Goal: Information Seeking & Learning: Check status

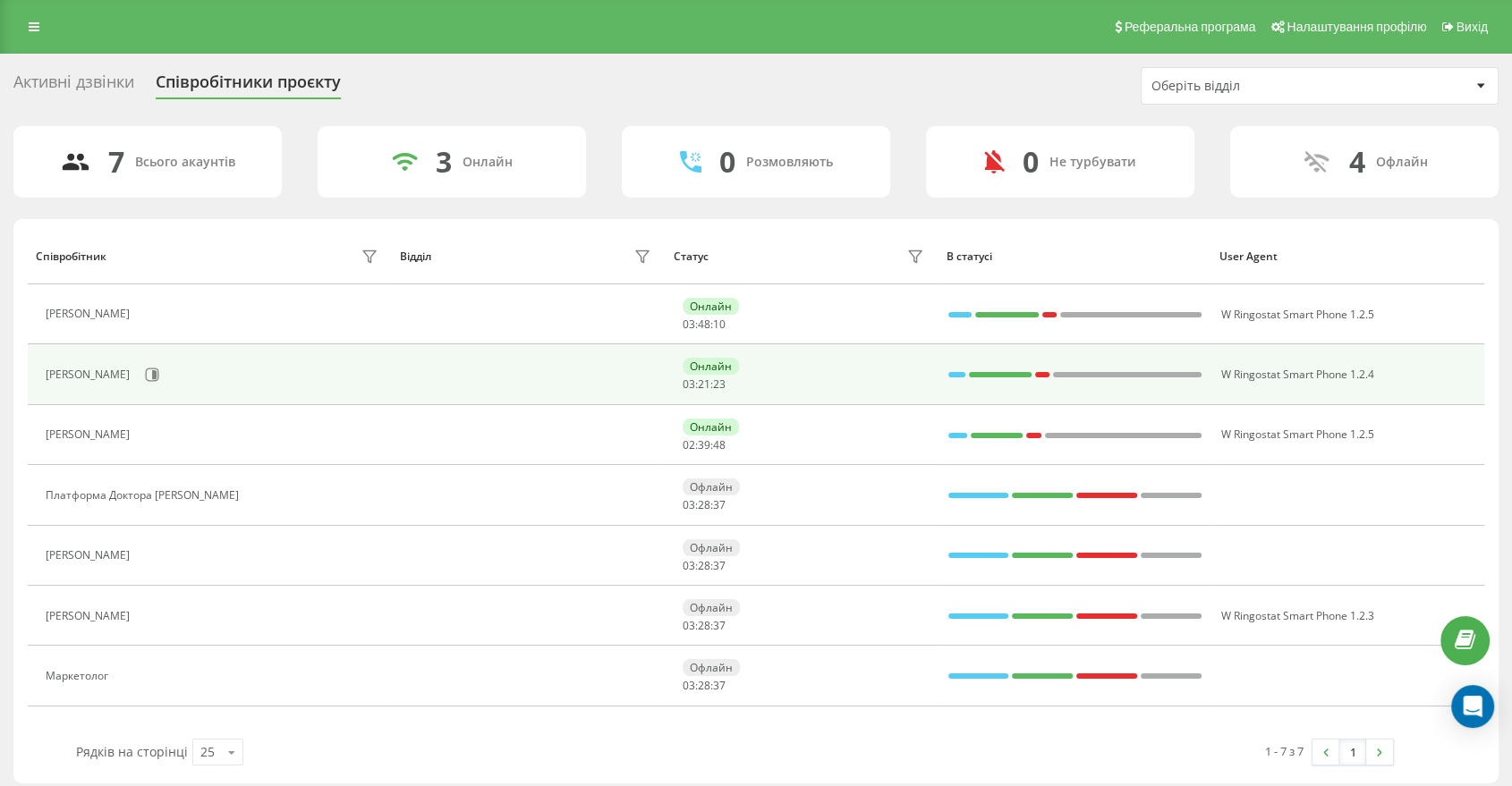
click at [953, 373] on div at bounding box center [957, 375] width 18 height 6
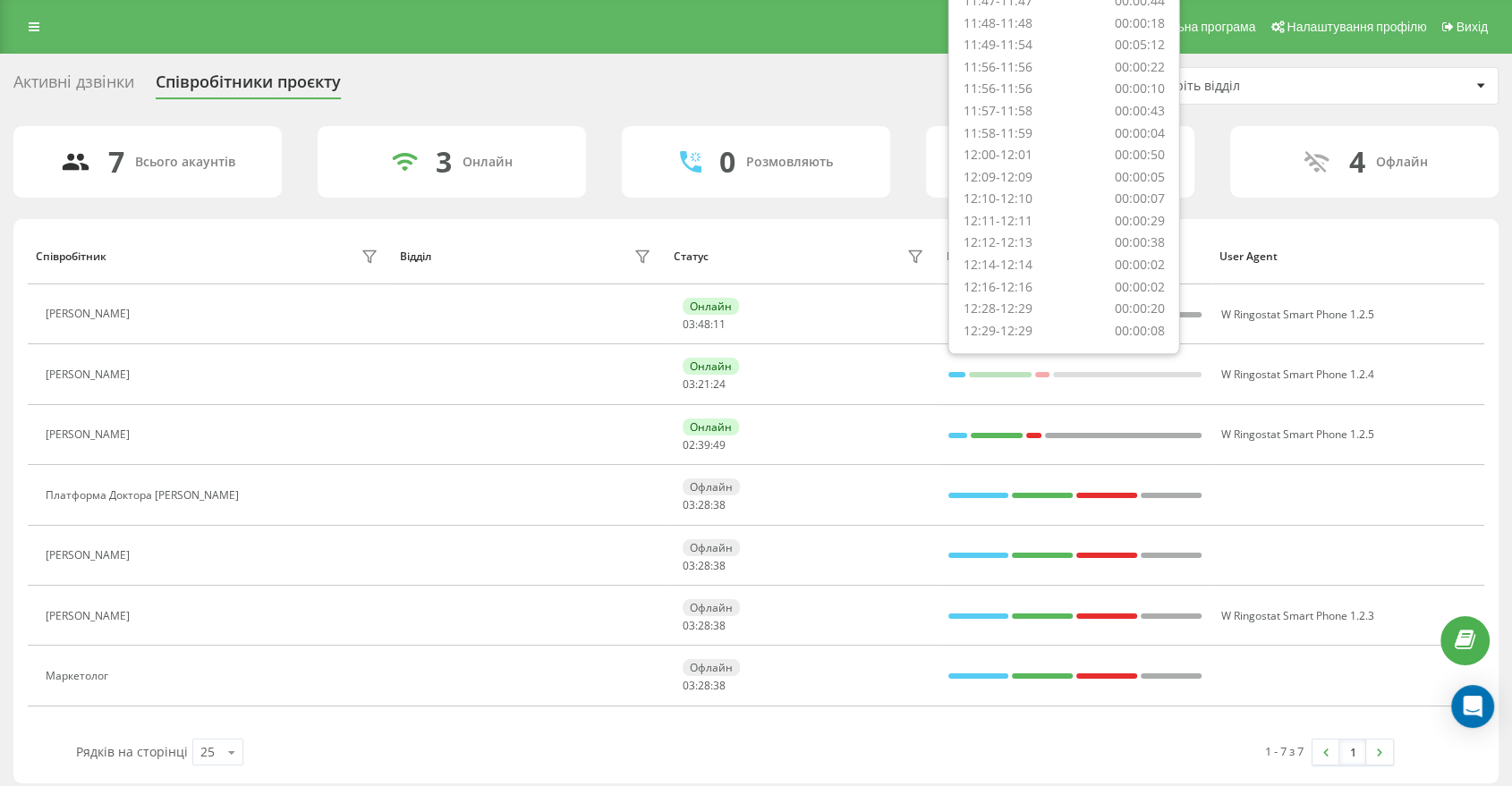
scroll to position [125, 0]
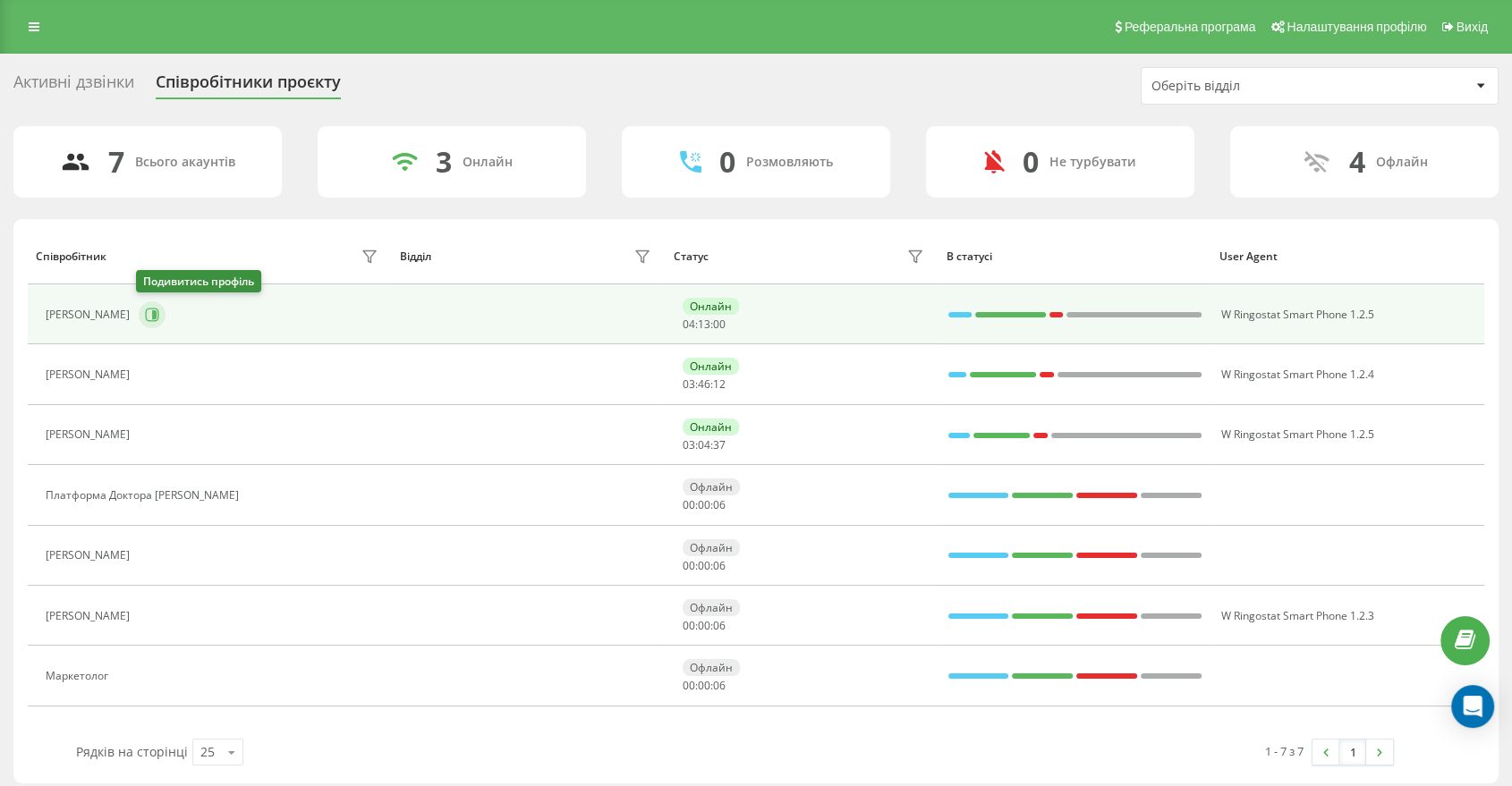
click at [152, 312] on icon at bounding box center [154, 314] width 5 height 9
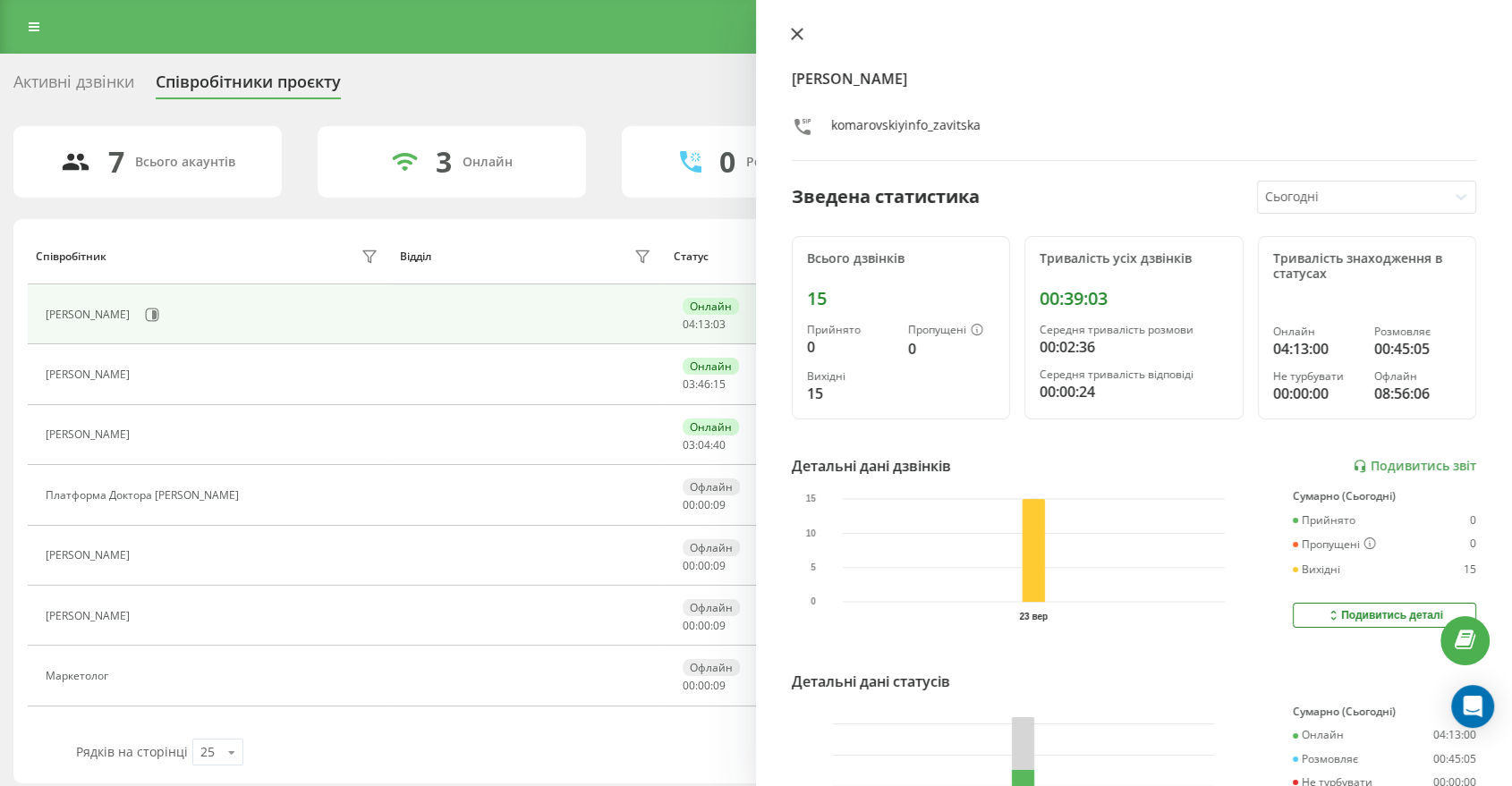
click at [791, 36] on icon at bounding box center [797, 33] width 13 height 13
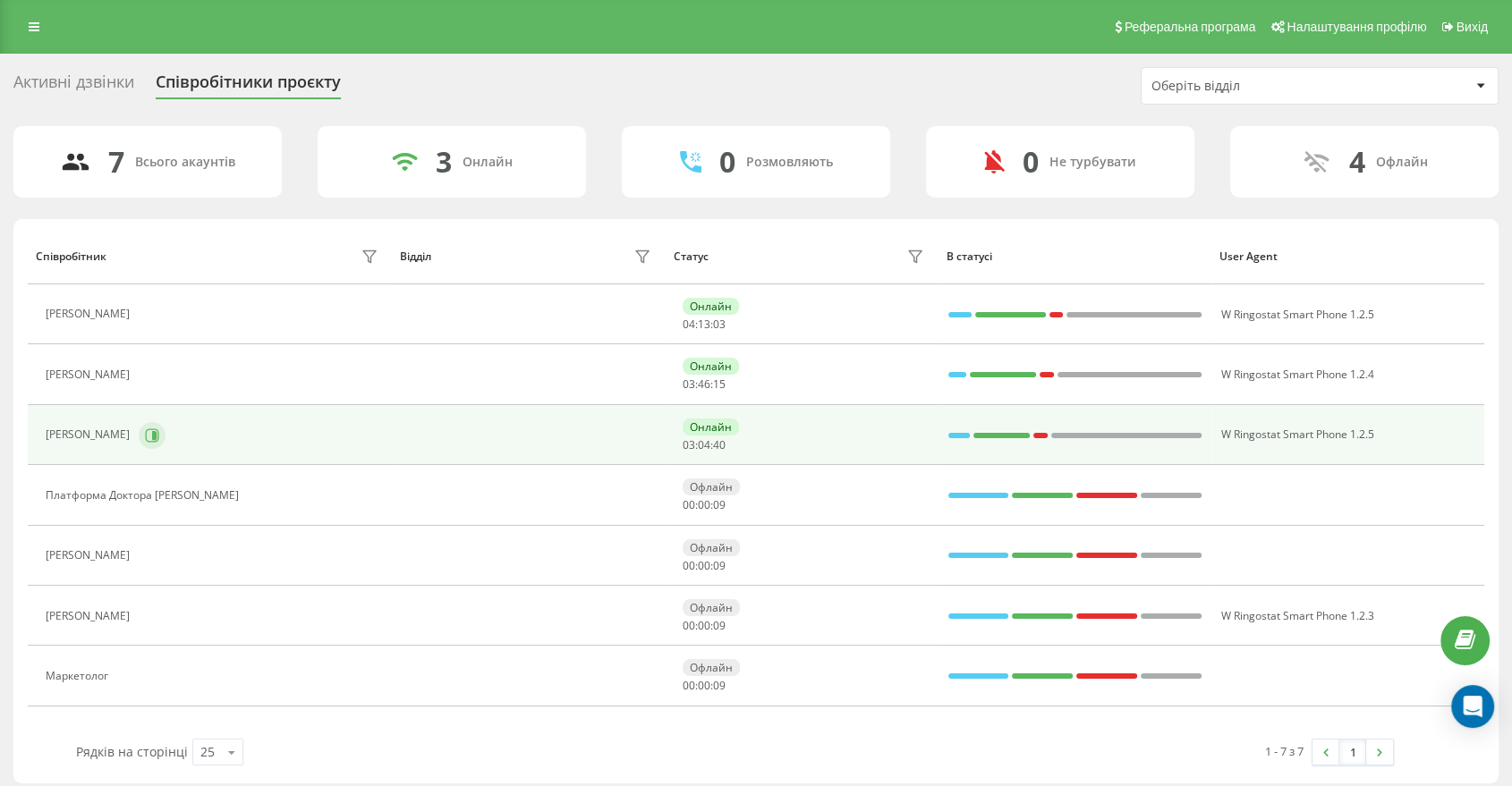
click at [153, 431] on button at bounding box center [152, 436] width 27 height 27
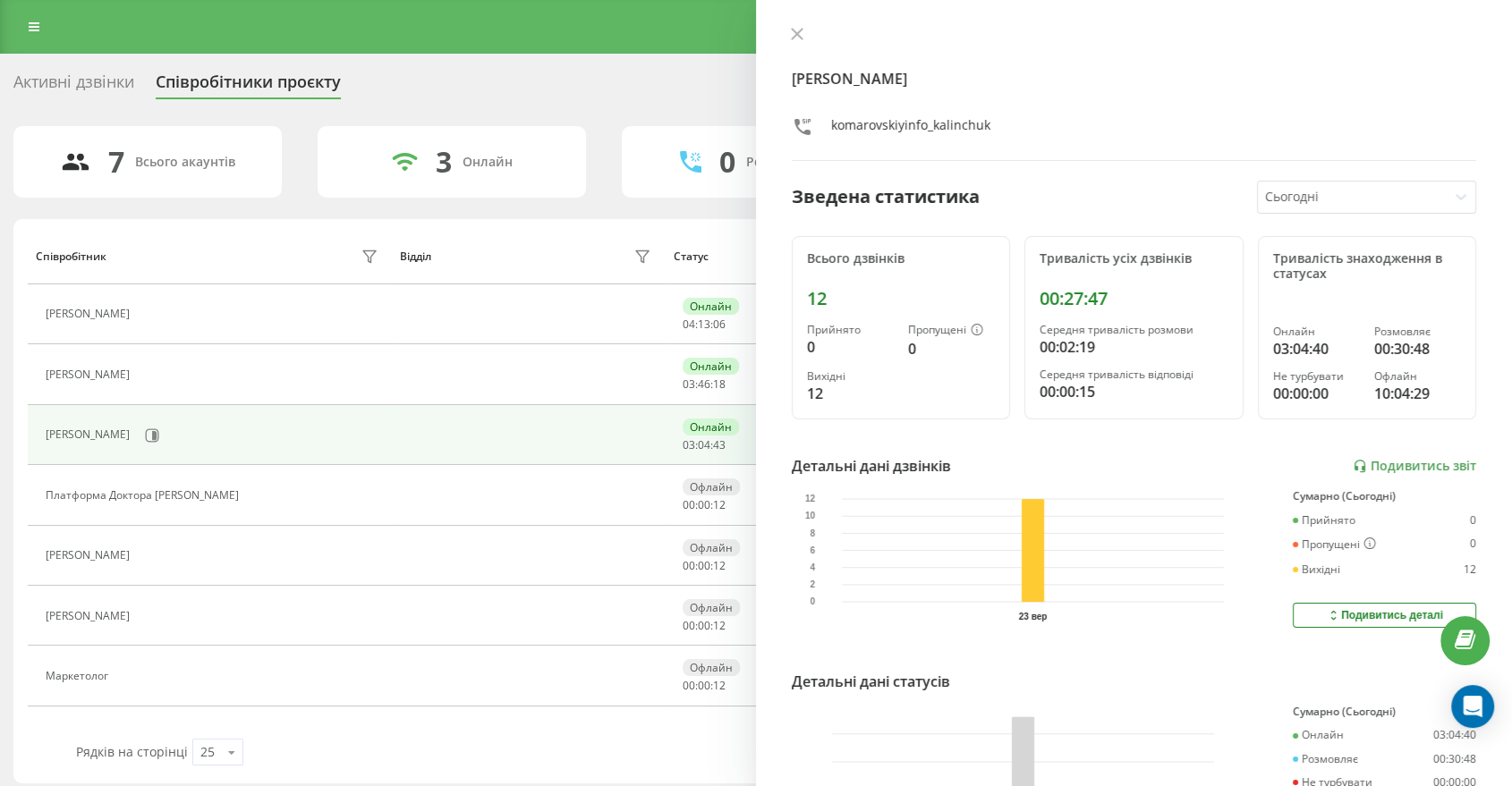
click at [801, 35] on icon at bounding box center [797, 33] width 13 height 13
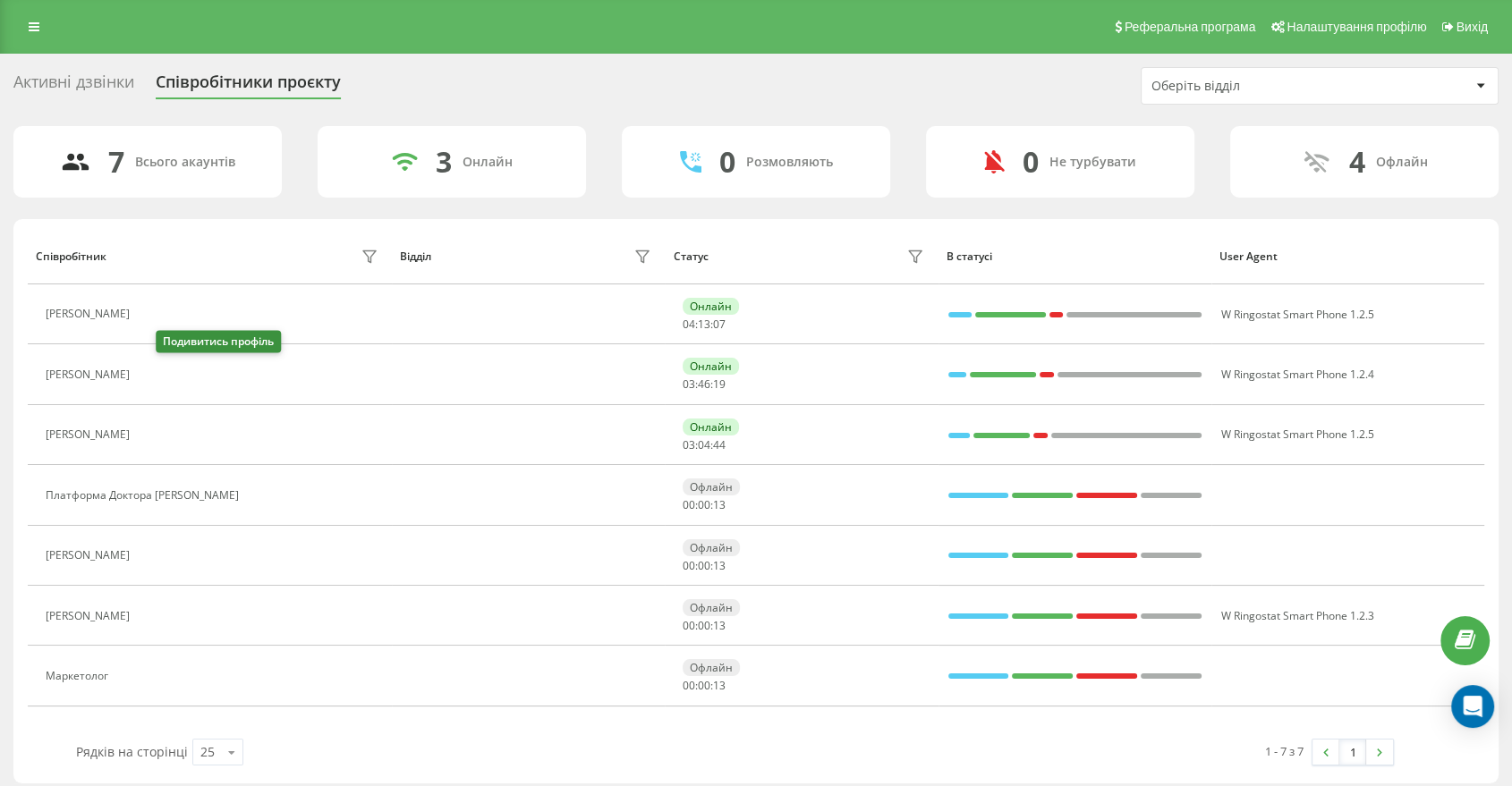
click at [160, 373] on button at bounding box center [149, 376] width 21 height 25
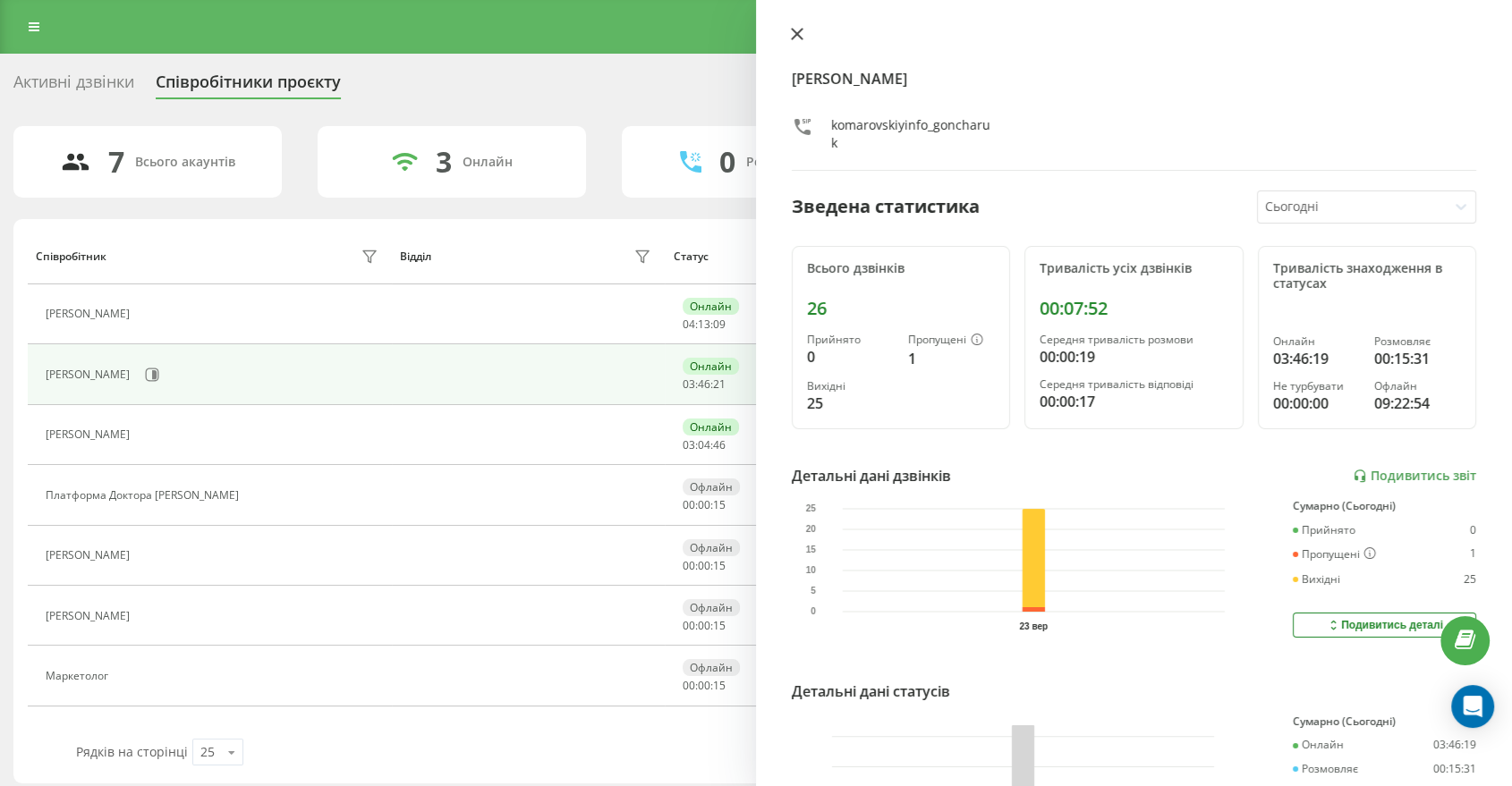
click at [804, 30] on button at bounding box center [797, 35] width 23 height 17
